Goal: Task Accomplishment & Management: Manage account settings

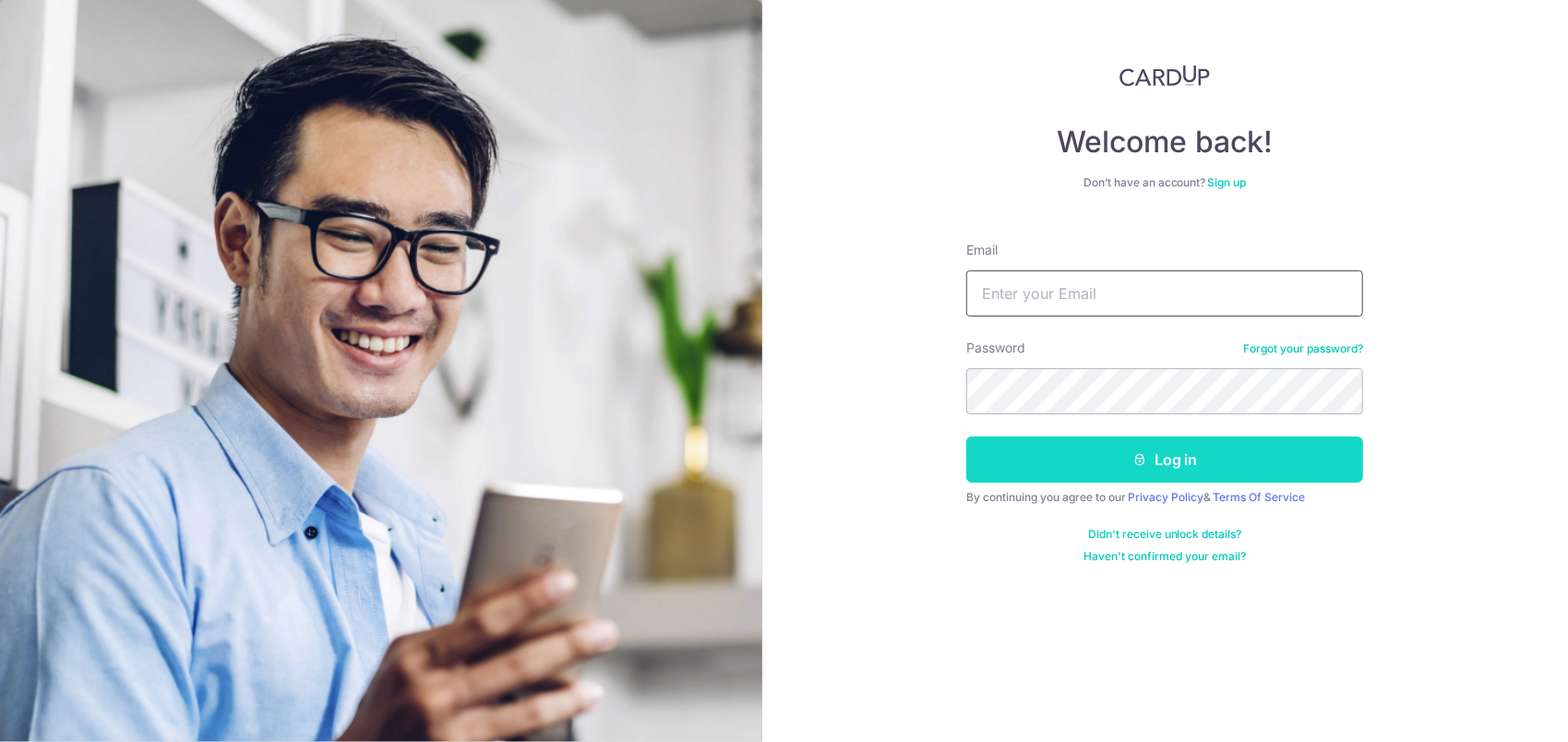
type input "[EMAIL_ADDRESS][DOMAIN_NAME]"
click at [1135, 452] on icon "submit" at bounding box center [1139, 459] width 15 height 15
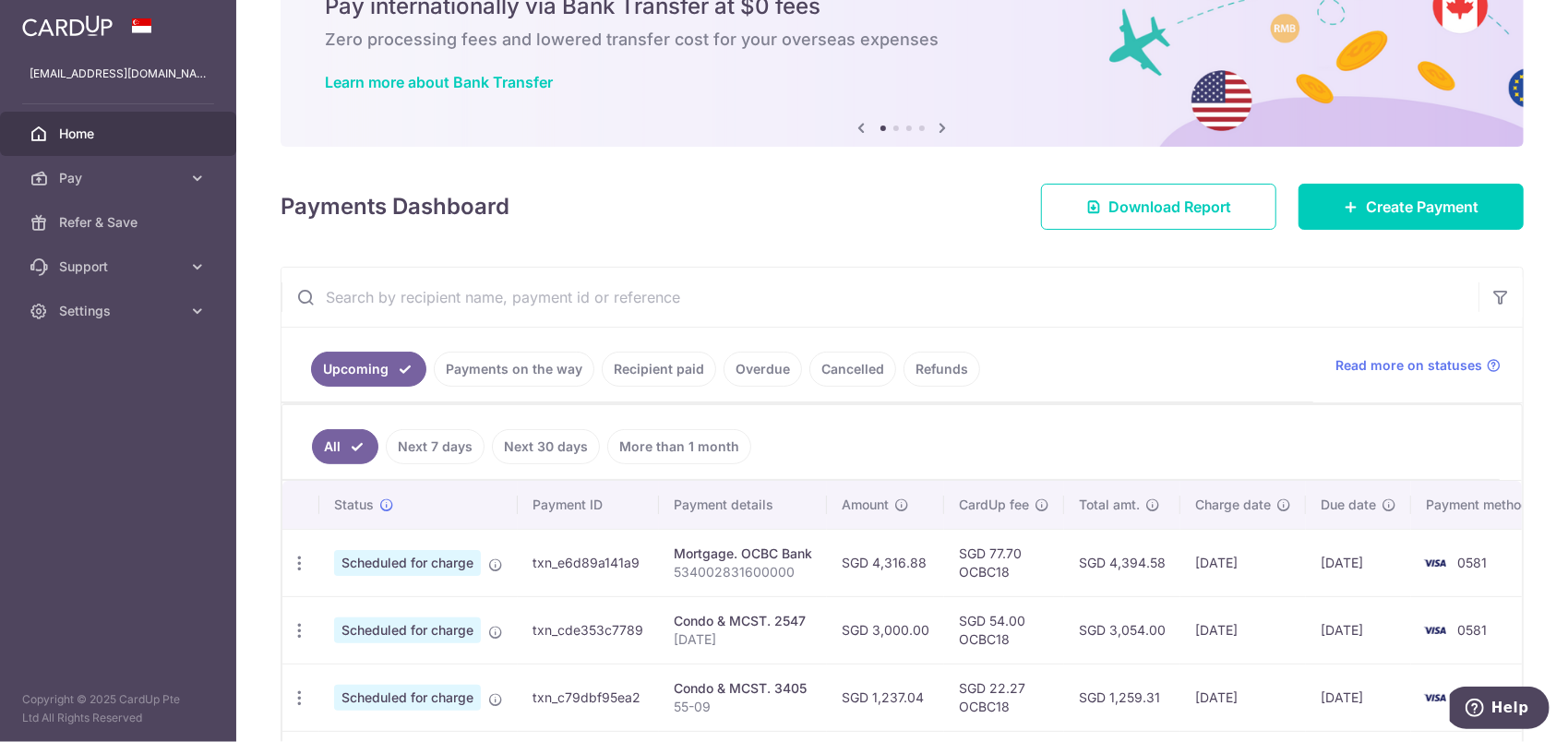
scroll to position [93, 0]
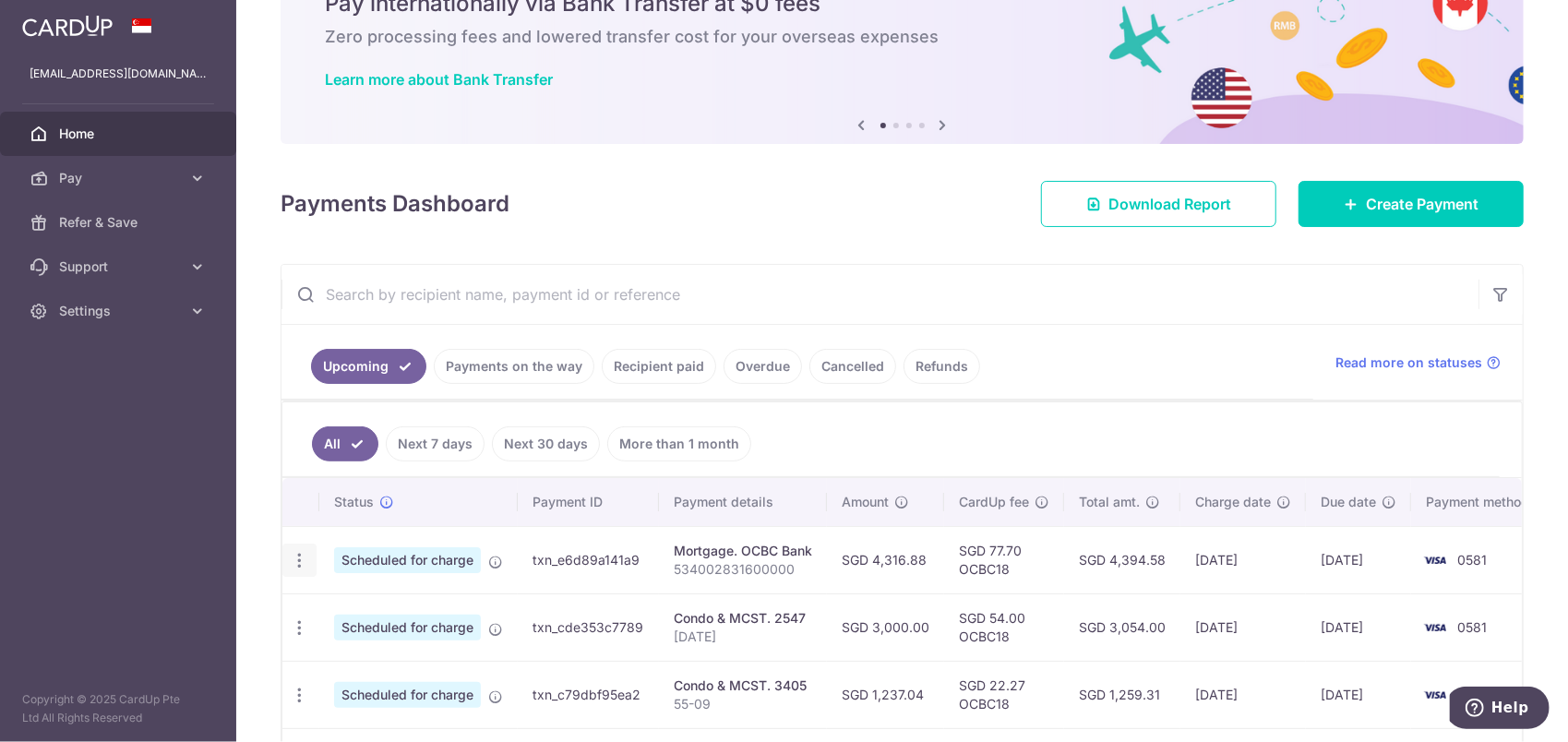
click at [301, 557] on icon "button" at bounding box center [299, 561] width 20 height 20
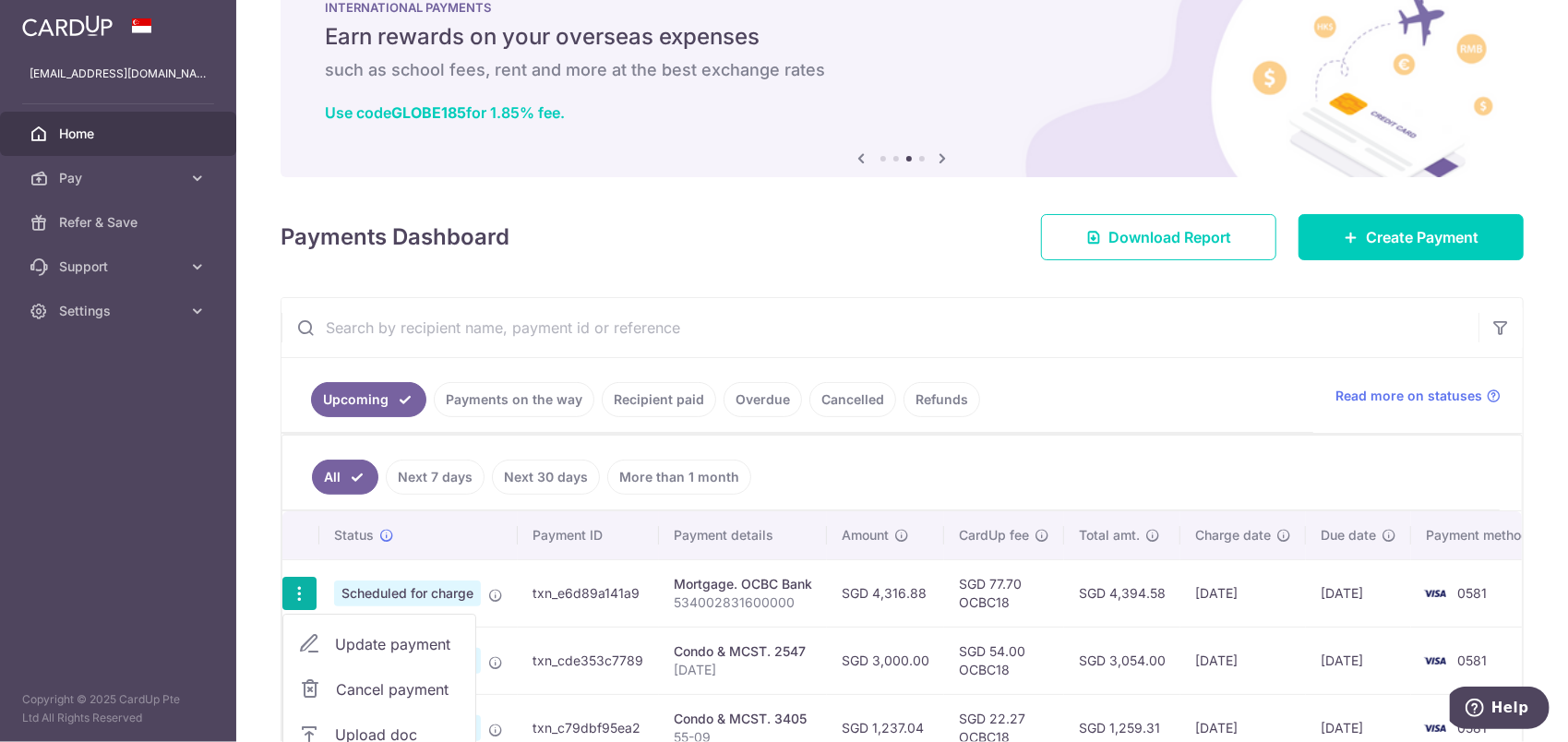
scroll to position [0, 0]
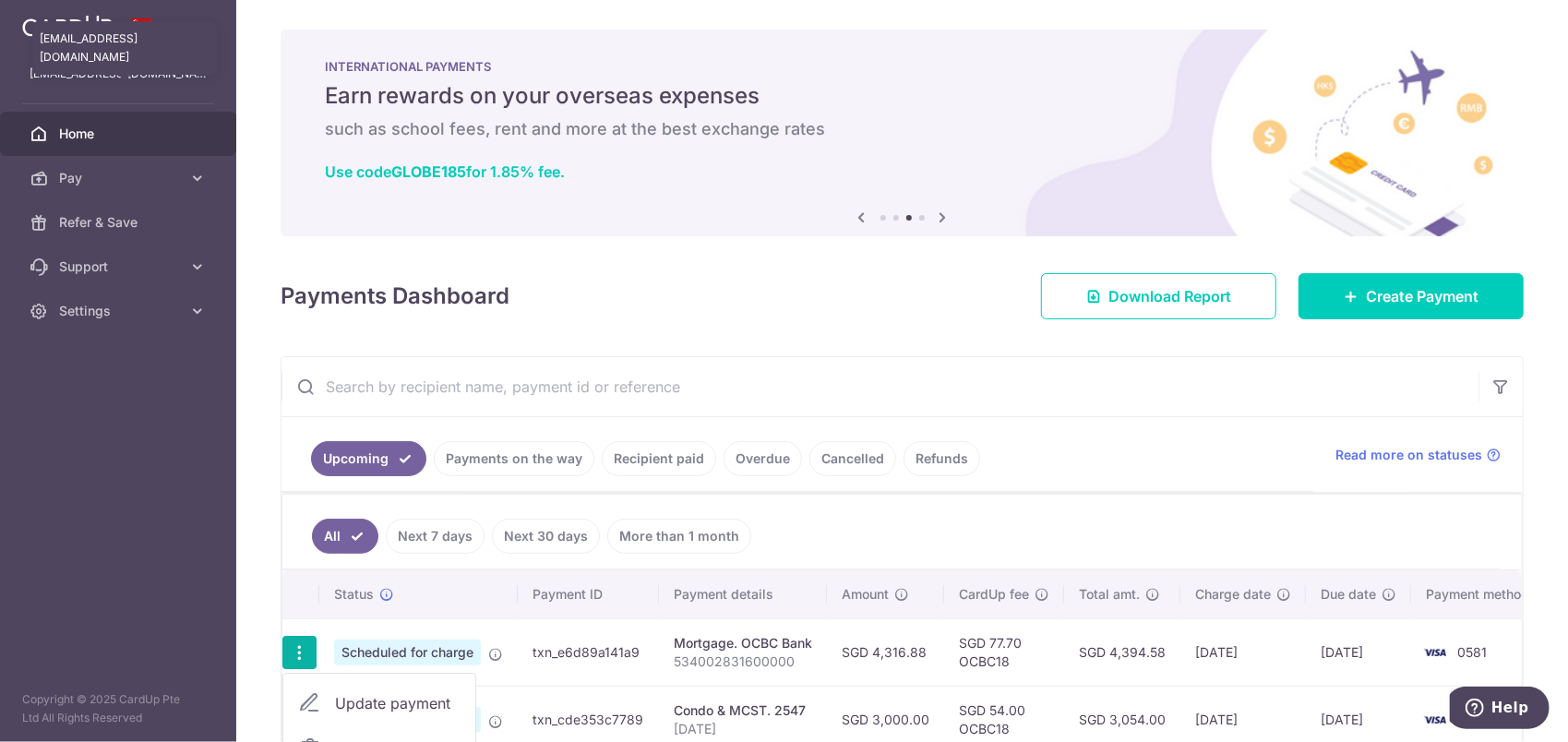
click at [161, 79] on p "[EMAIL_ADDRESS][DOMAIN_NAME]" at bounding box center [118, 73] width 177 height 19
click at [78, 142] on link "Home" at bounding box center [118, 134] width 236 height 44
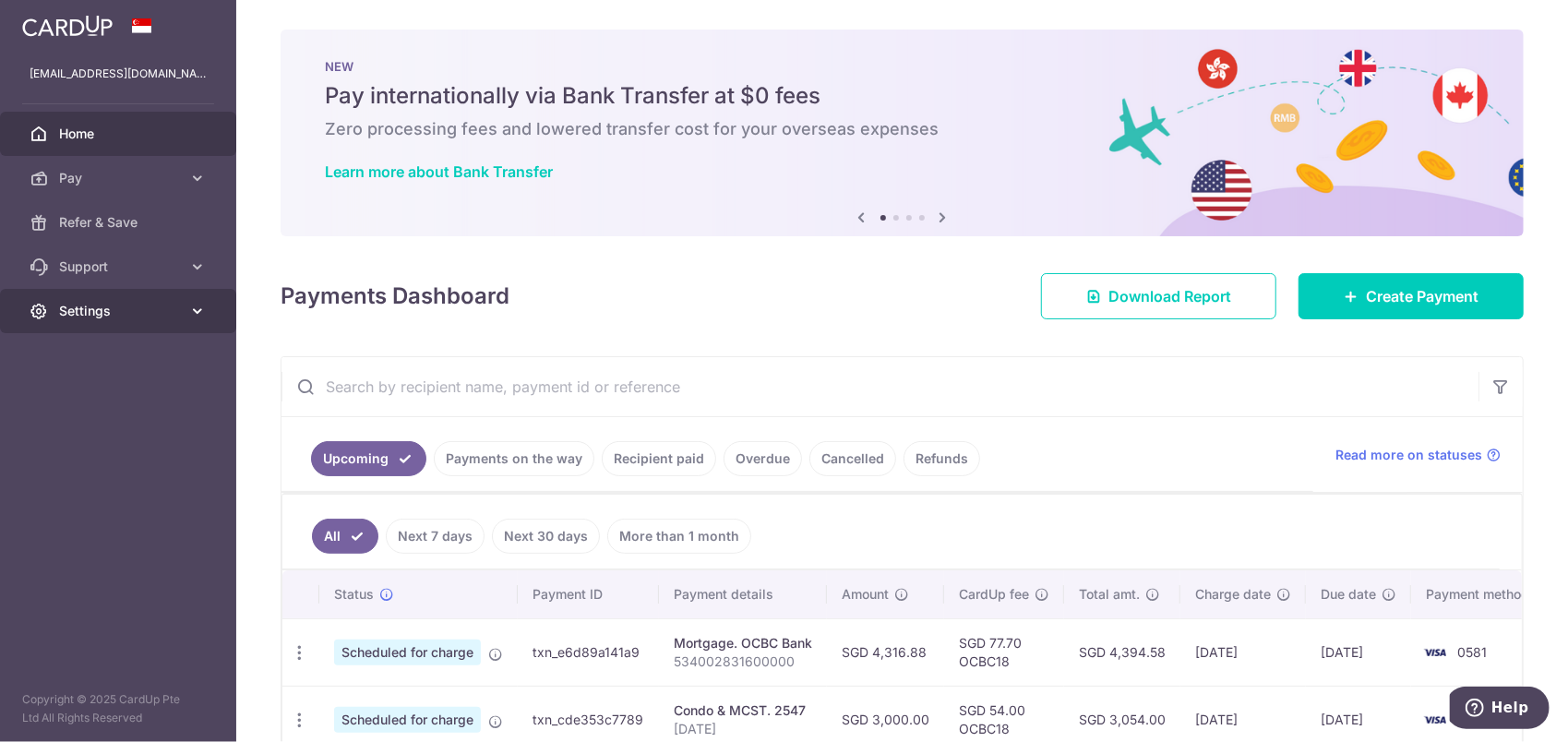
click at [98, 309] on span "Settings" at bounding box center [120, 310] width 122 height 19
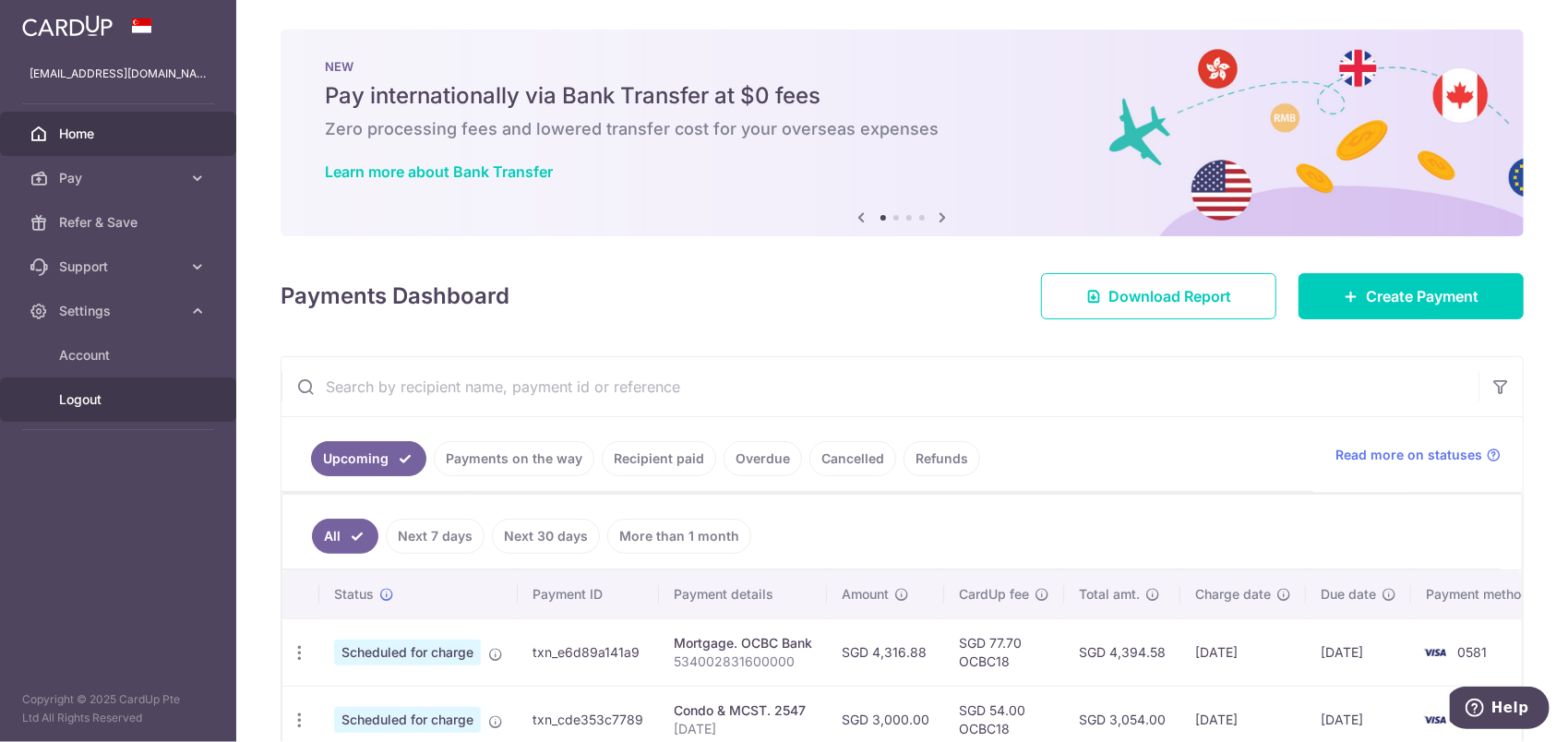
click at [99, 394] on span "Logout" at bounding box center [120, 399] width 122 height 19
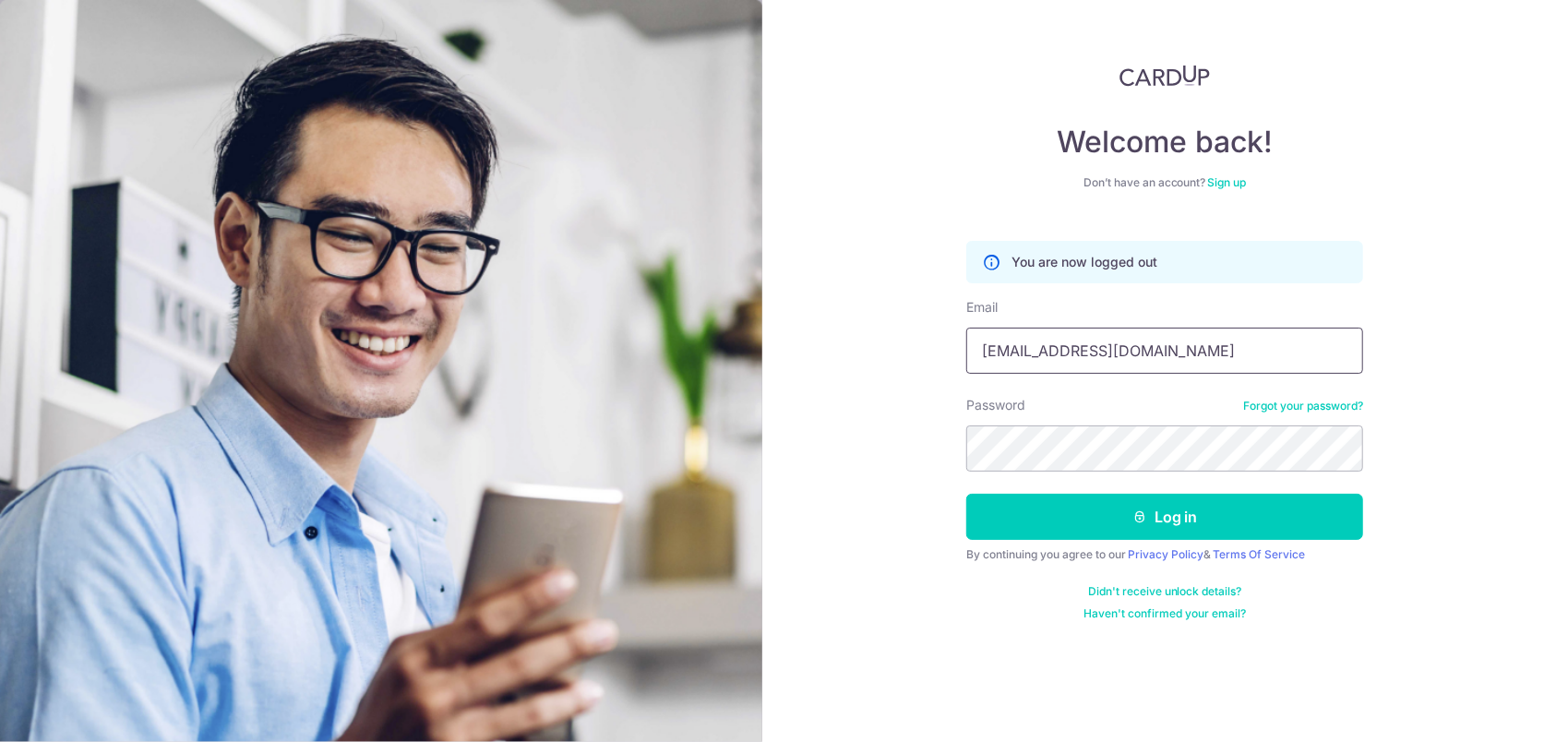
click at [1172, 356] on input "christineteomeilin@gmail.com" at bounding box center [1164, 350] width 397 height 46
click at [1207, 353] on input "christineteomeilin@gmail.com" at bounding box center [1164, 350] width 397 height 46
type input "c"
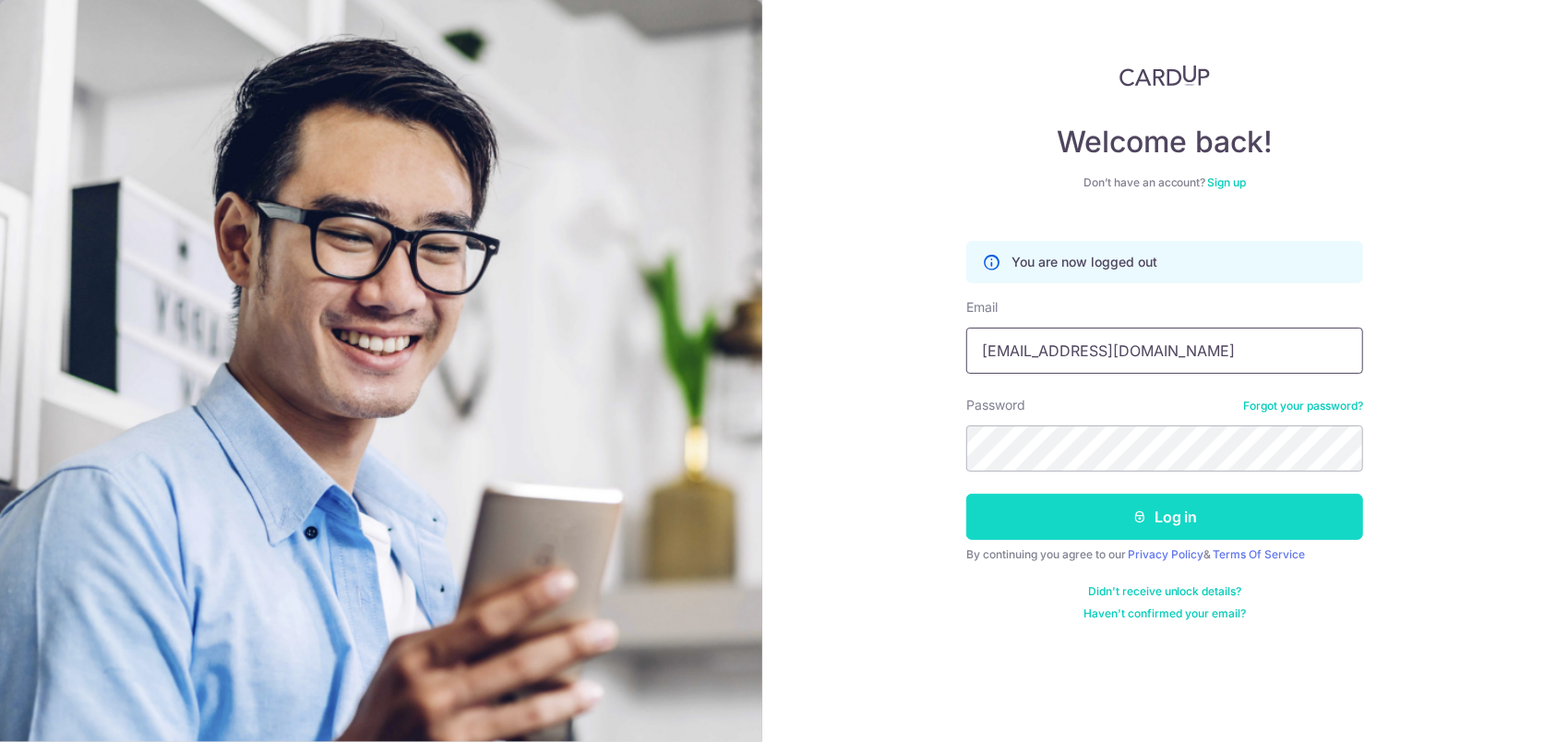
type input "[EMAIL_ADDRESS][DOMAIN_NAME]"
click at [1143, 519] on icon "submit" at bounding box center [1139, 516] width 15 height 15
